Goal: Information Seeking & Learning: Check status

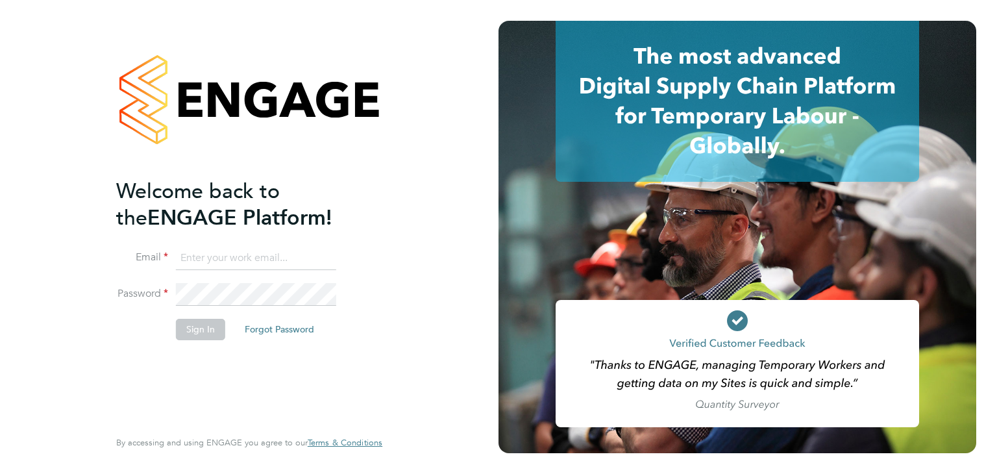
type input "martina@acr-ltd.co.uk"
click at [216, 334] on button "Sign In" at bounding box center [200, 329] width 49 height 21
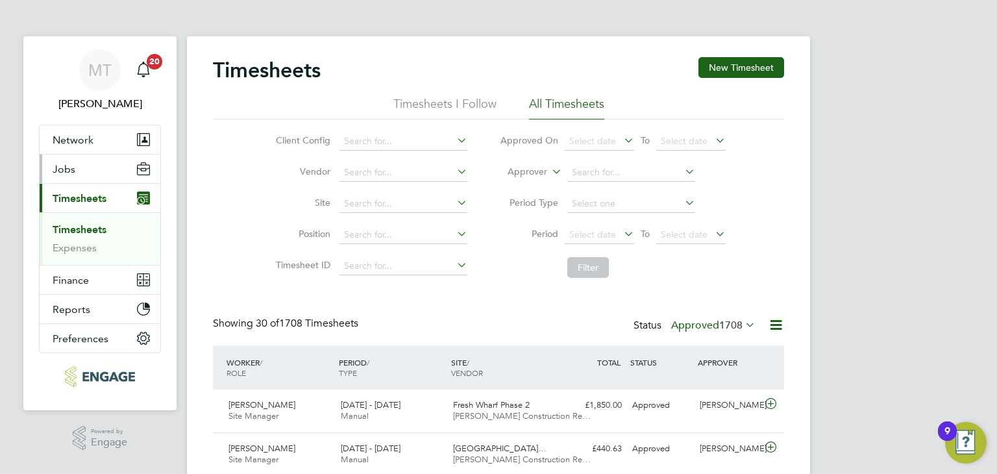
click at [62, 167] on span "Jobs" at bounding box center [64, 169] width 23 height 12
click at [76, 168] on button "Jobs" at bounding box center [100, 169] width 121 height 29
drag, startPoint x: 65, startPoint y: 167, endPoint x: 68, endPoint y: 241, distance: 74.1
click at [65, 170] on span "Jobs" at bounding box center [64, 169] width 23 height 12
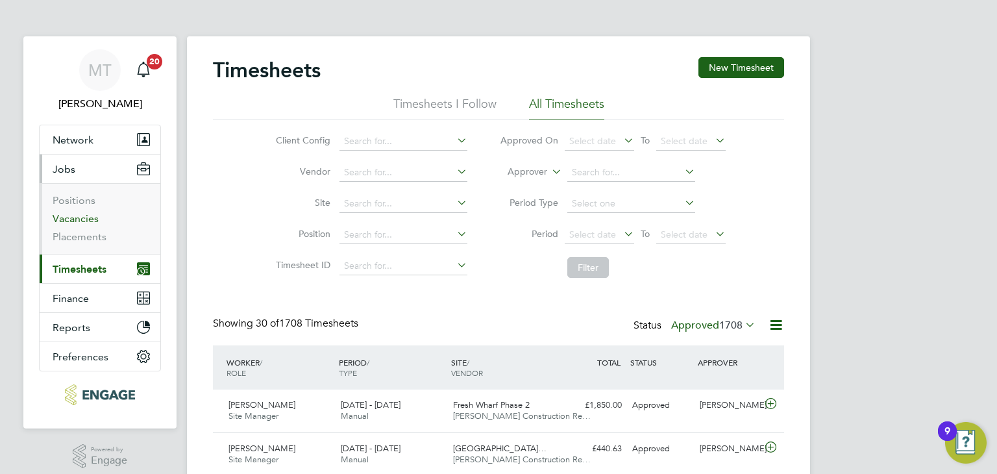
click at [83, 218] on link "Vacancies" at bounding box center [76, 218] width 46 height 12
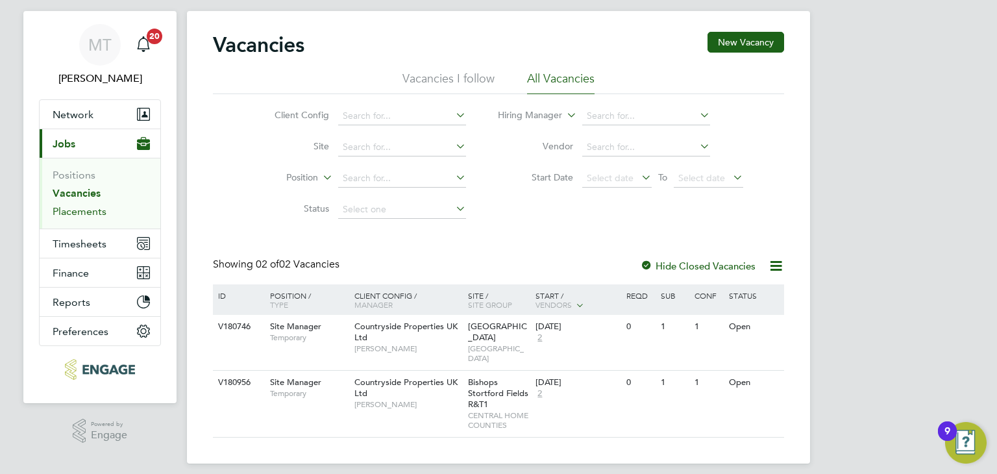
click at [85, 208] on link "Placements" at bounding box center [80, 211] width 54 height 12
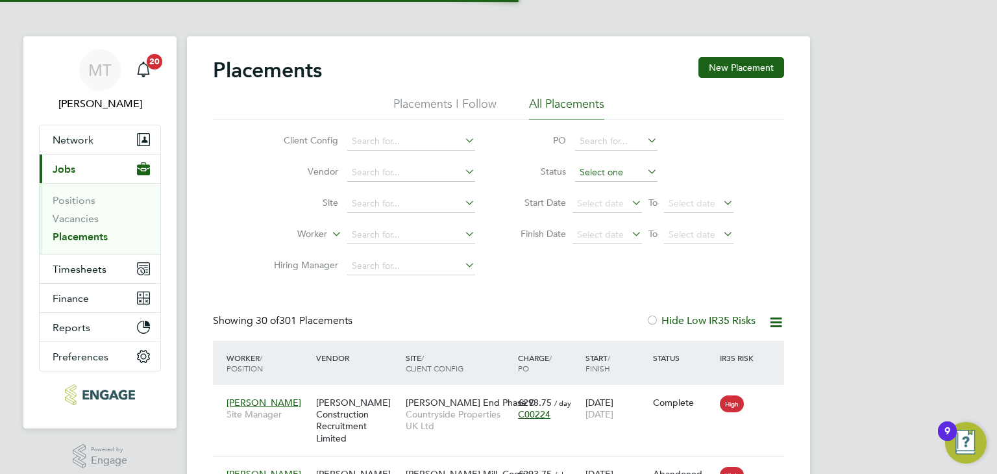
click at [592, 164] on input at bounding box center [616, 173] width 82 height 18
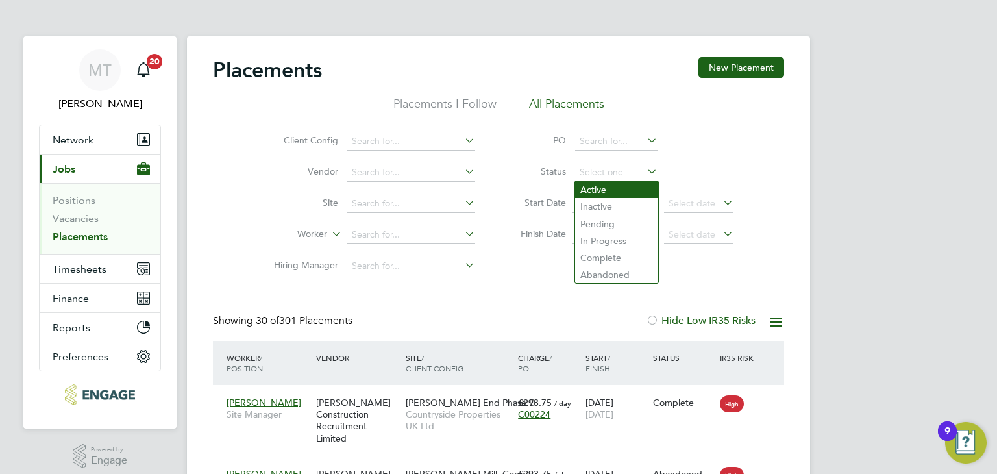
click at [600, 184] on li "Active" at bounding box center [616, 189] width 83 height 17
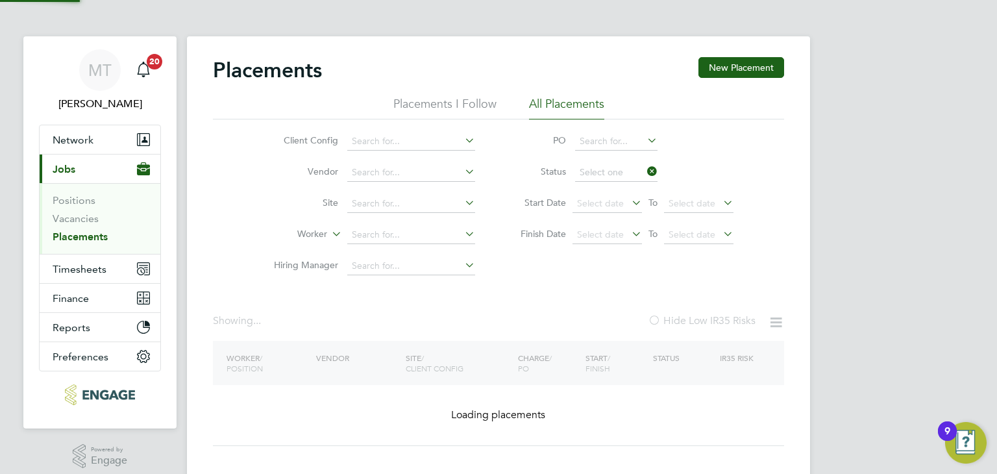
type input "Active"
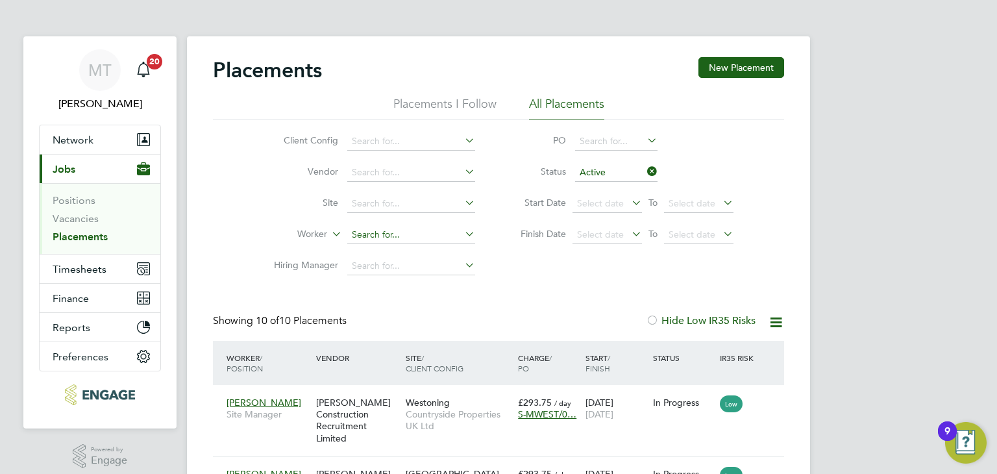
click at [384, 229] on input at bounding box center [411, 235] width 128 height 18
type input "alex"
click at [621, 169] on input at bounding box center [616, 173] width 82 height 18
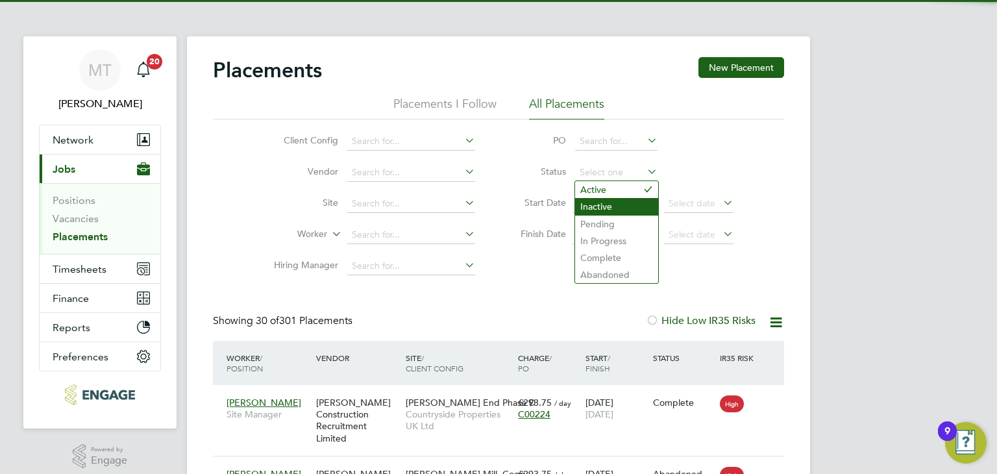
click at [613, 201] on li "Inactive" at bounding box center [616, 206] width 83 height 17
type input "Inactive"
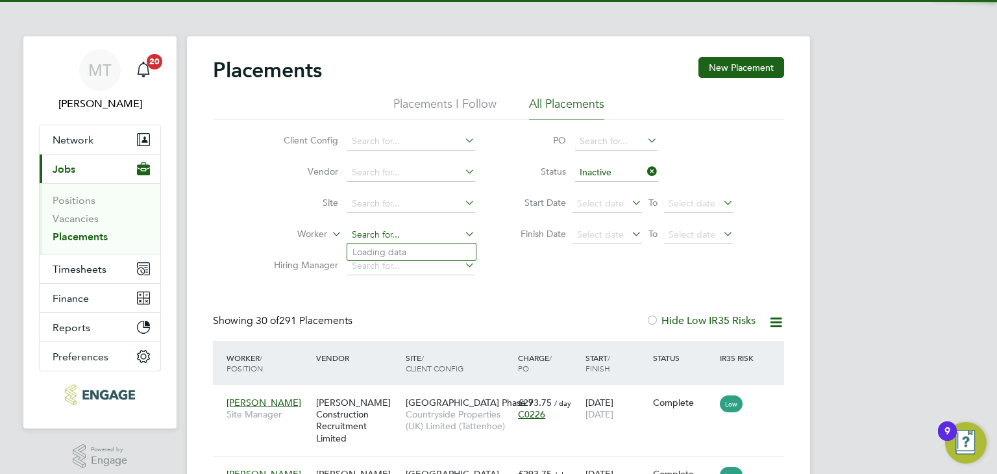
click at [373, 229] on input at bounding box center [411, 235] width 128 height 18
click at [384, 254] on li "Alex Lawrence" at bounding box center [427, 253] width 160 height 18
type input "[PERSON_NAME]"
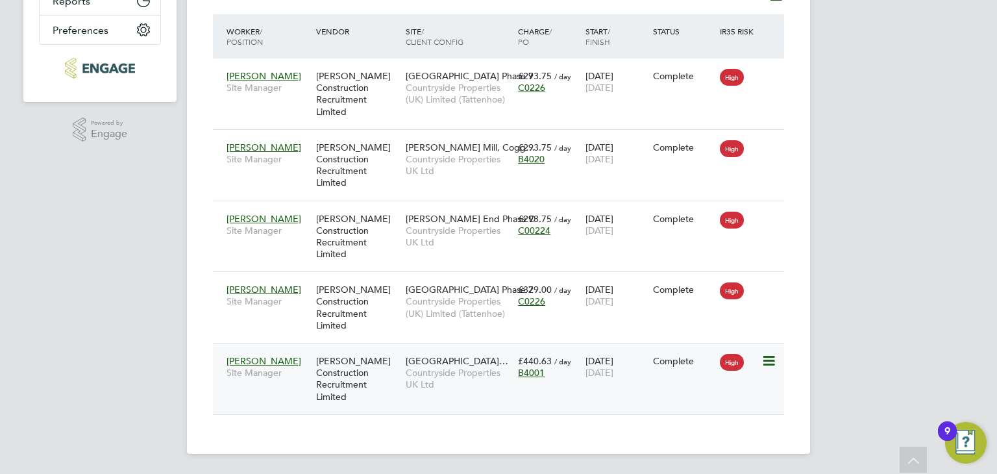
click at [488, 369] on span "Countryside Properties UK Ltd" at bounding box center [459, 378] width 106 height 23
